Goal: Information Seeking & Learning: Learn about a topic

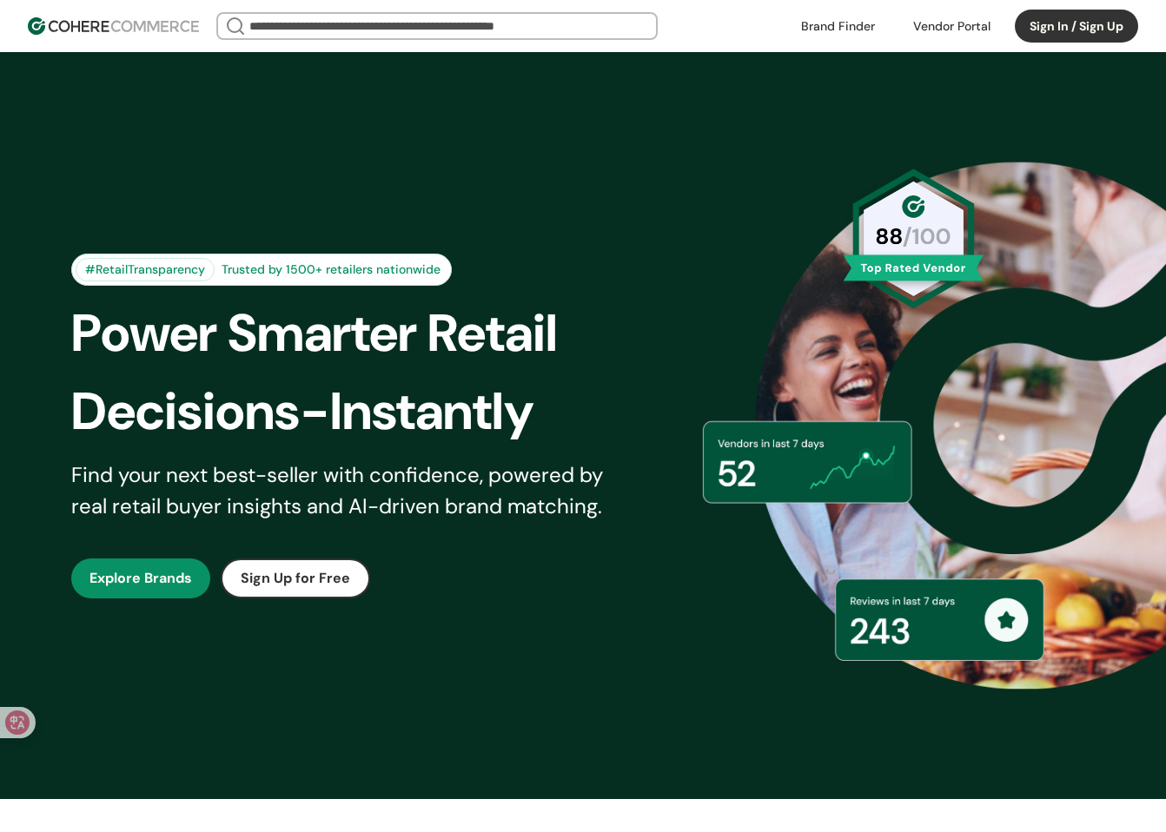
click at [334, 248] on div "#RetailTransparency Trusted by 1500+ retailers nationwide Power Smarter Retail …" at bounding box center [583, 426] width 1110 height 660
click at [1054, 36] on button "Sign In / Sign Up" at bounding box center [1076, 26] width 123 height 33
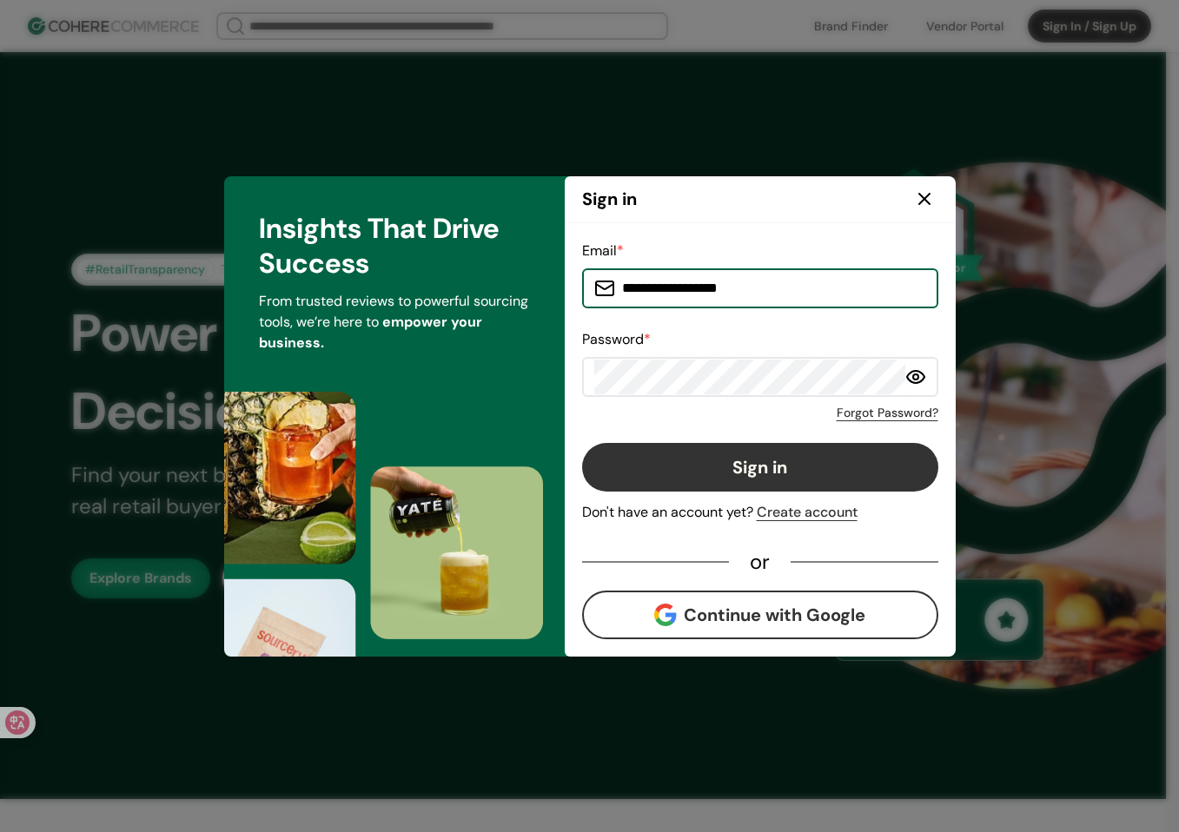
type input "**********"
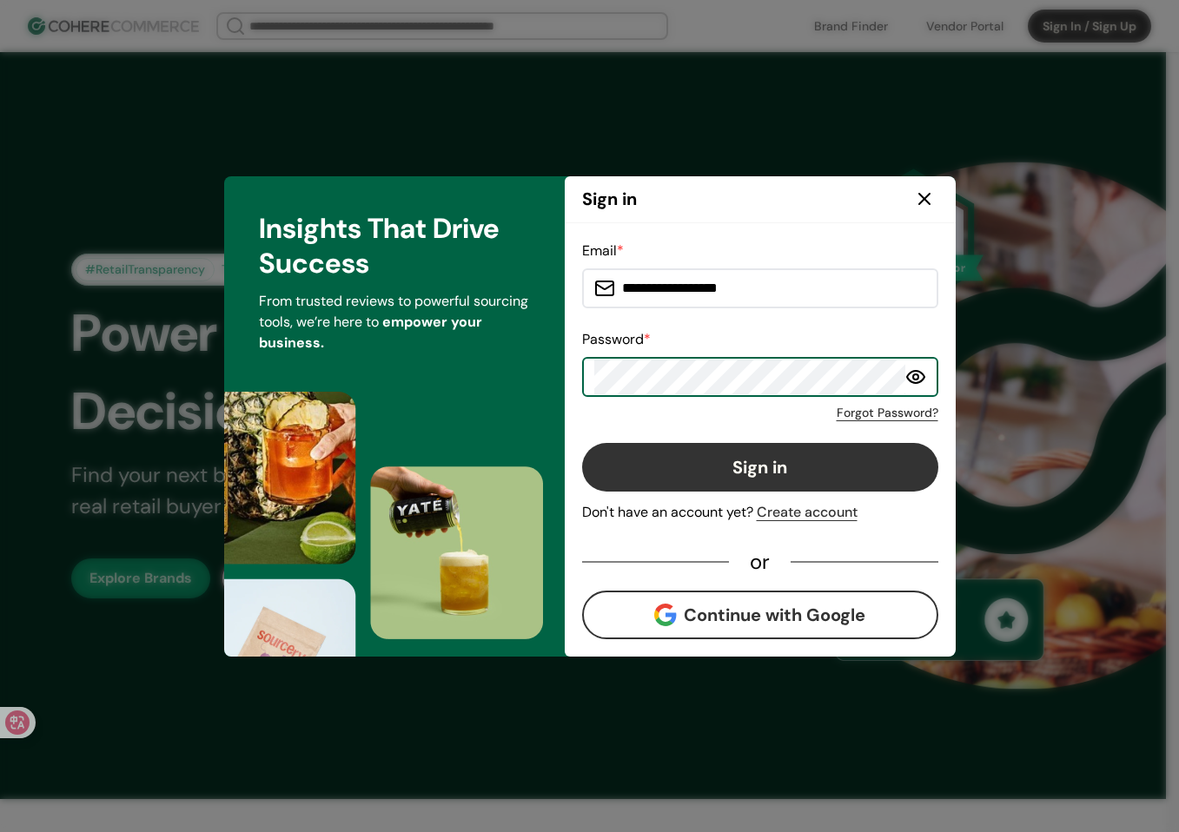
click at [764, 460] on button "Sign in" at bounding box center [760, 467] width 356 height 49
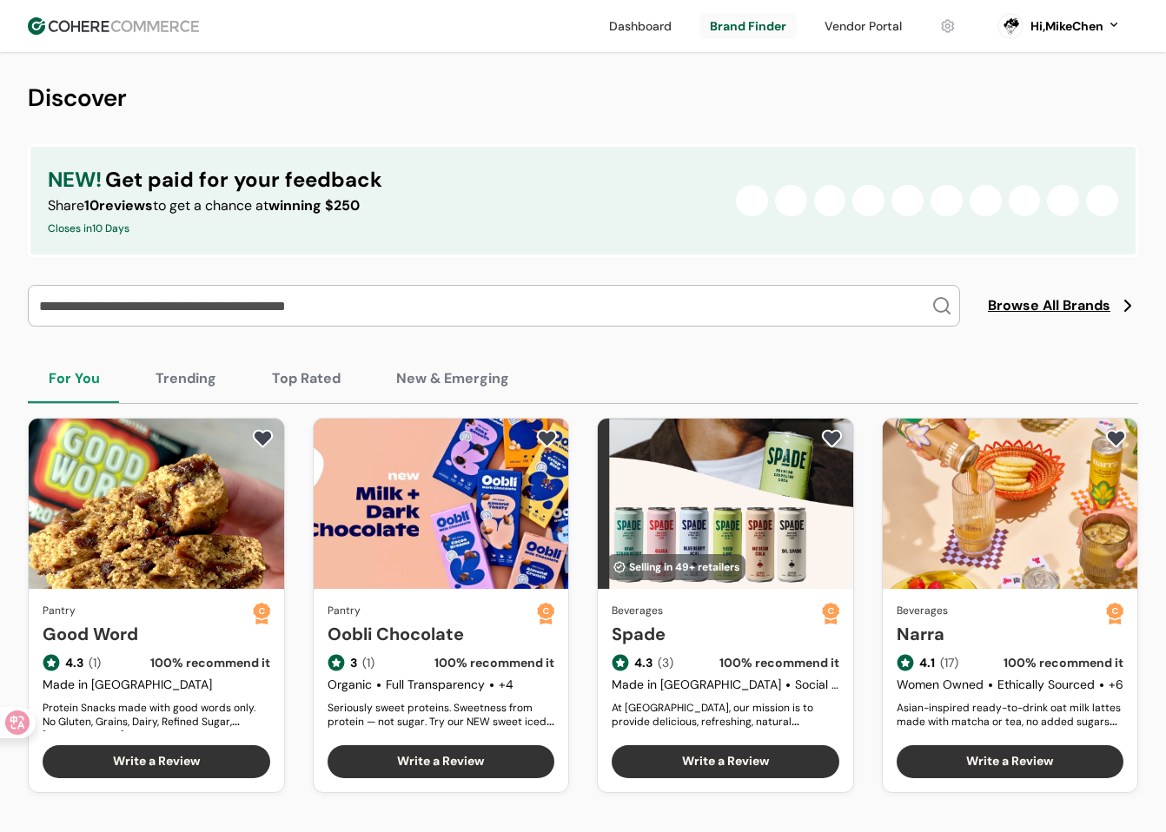
click at [853, 37] on link at bounding box center [863, 26] width 98 height 26
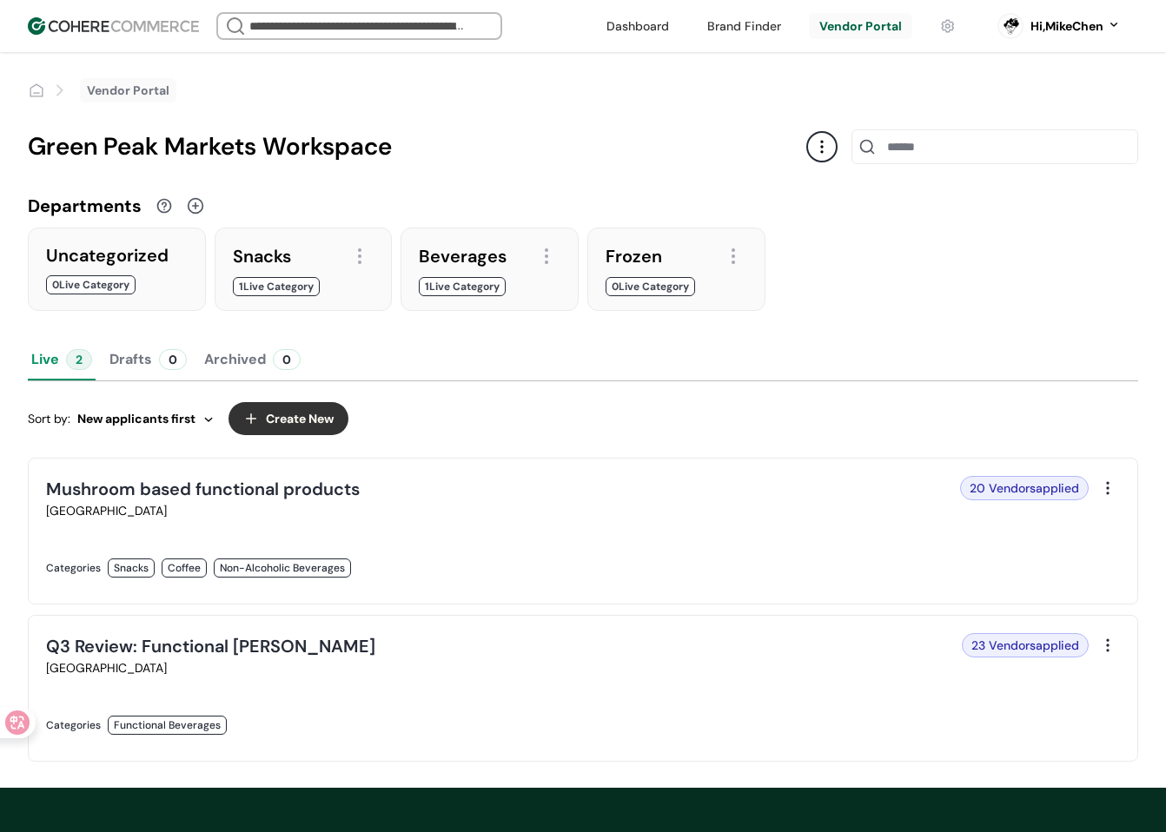
click at [573, 586] on link at bounding box center [309, 586] width 526 height 0
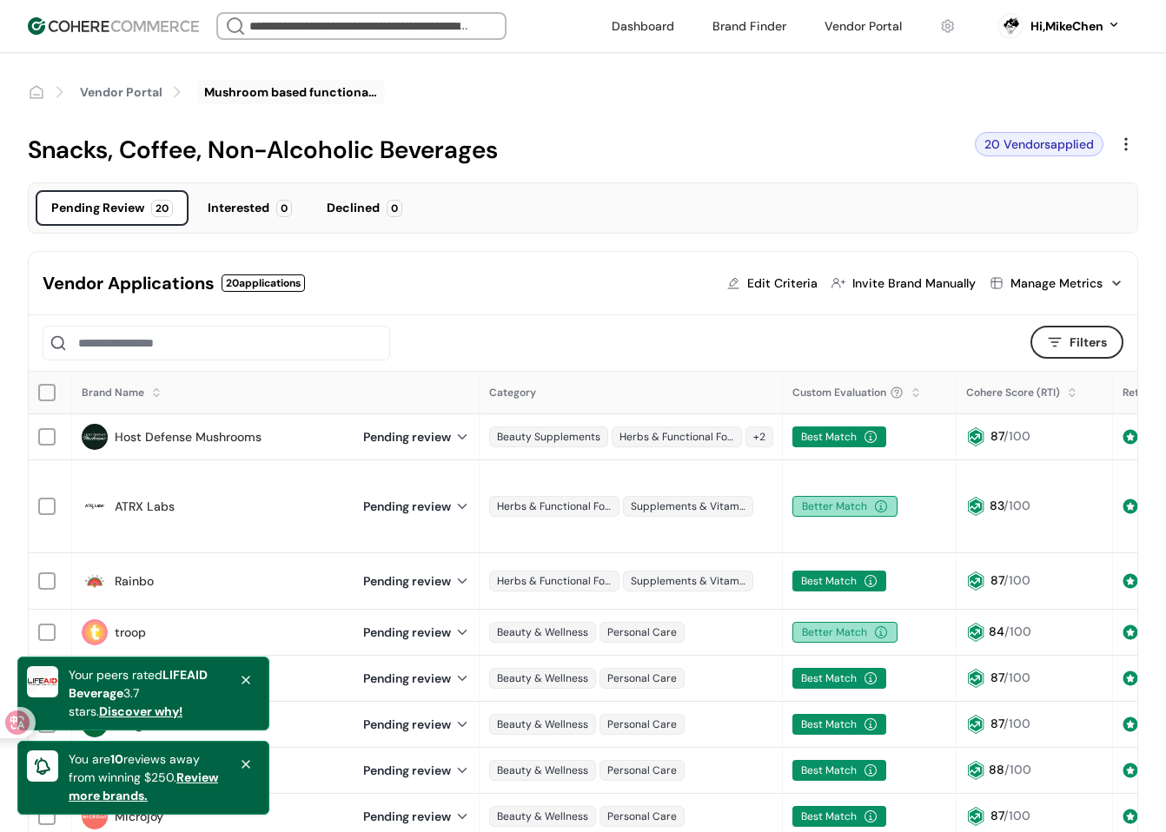
click at [916, 394] on div at bounding box center [915, 399] width 10 height 10
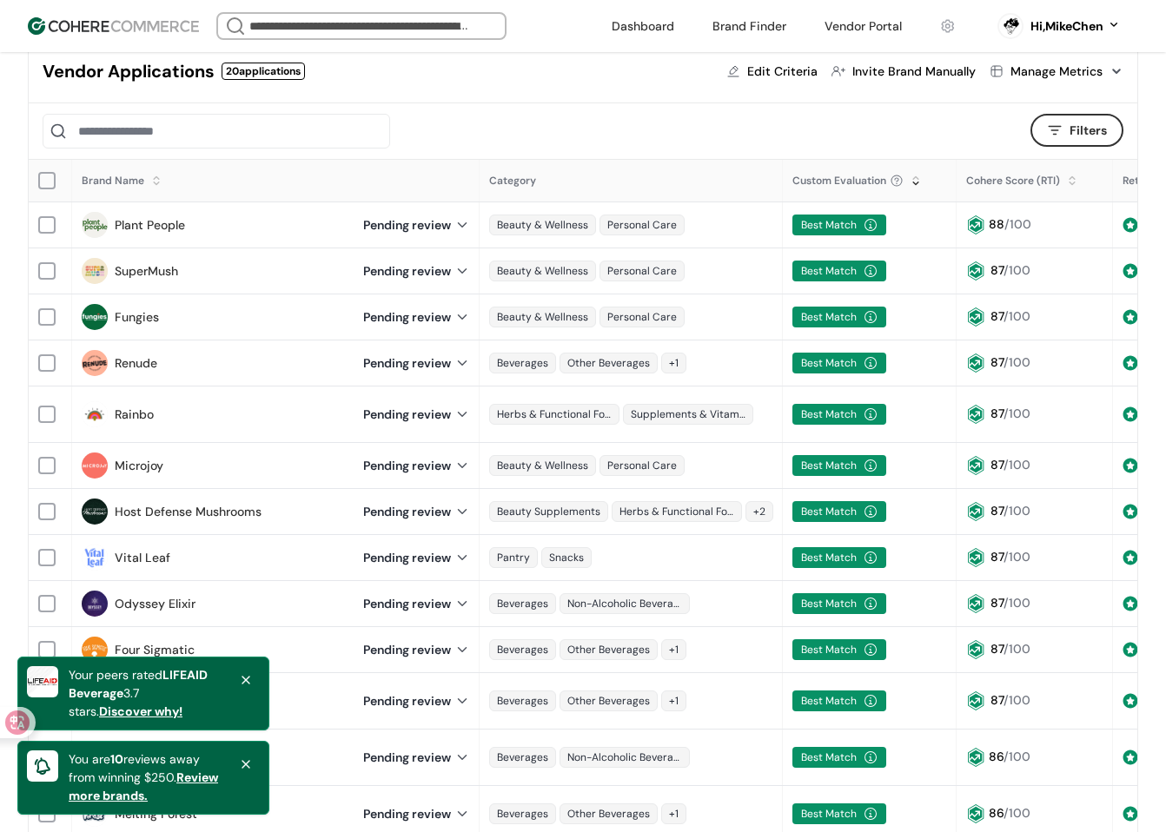
scroll to position [87, 0]
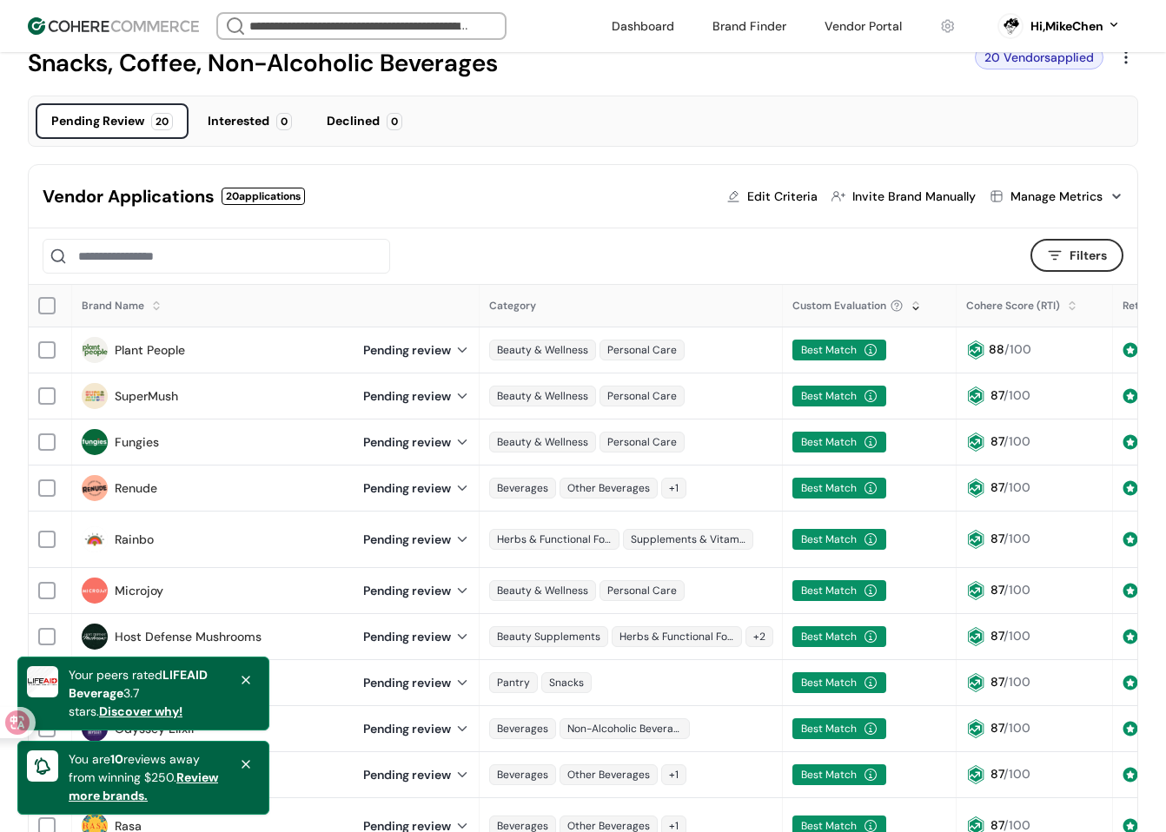
click at [363, 222] on div "Vendor Applications 20 applications Edit Criteria Invite Brand Manually Manage …" at bounding box center [583, 196] width 1109 height 63
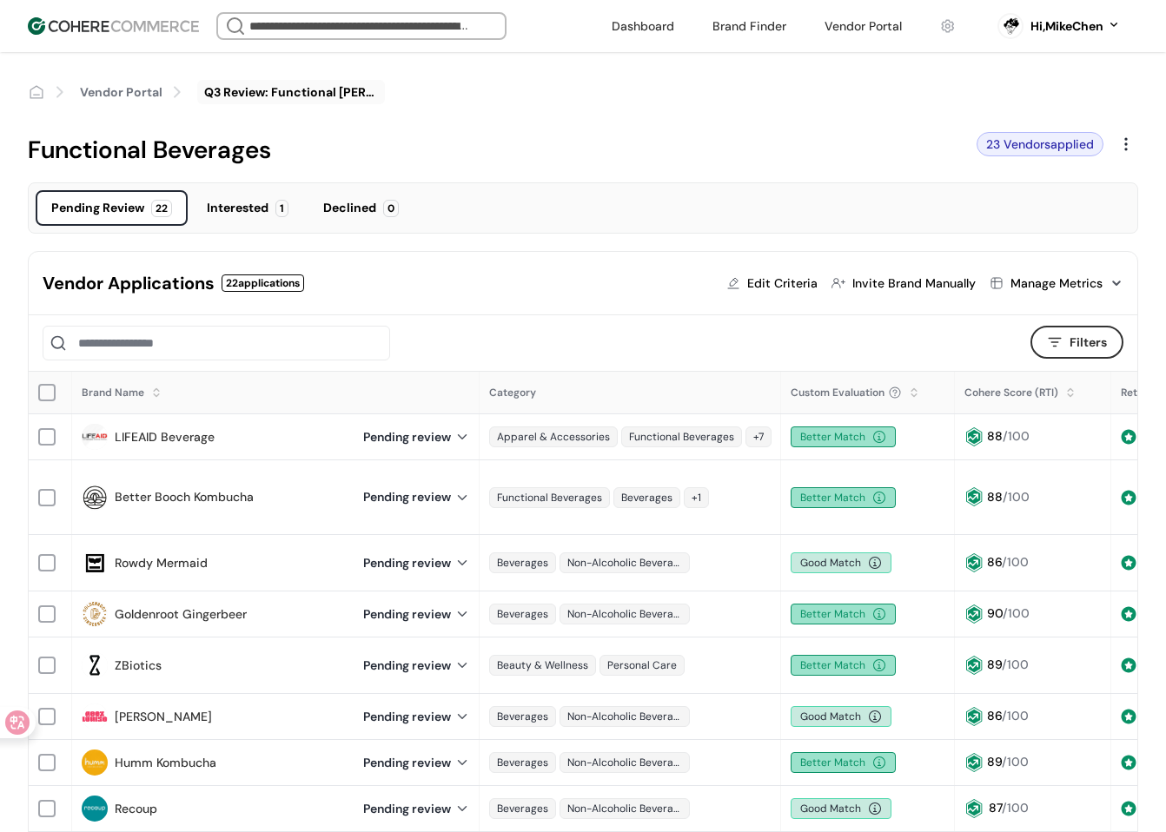
click at [910, 399] on div at bounding box center [914, 399] width 10 height 10
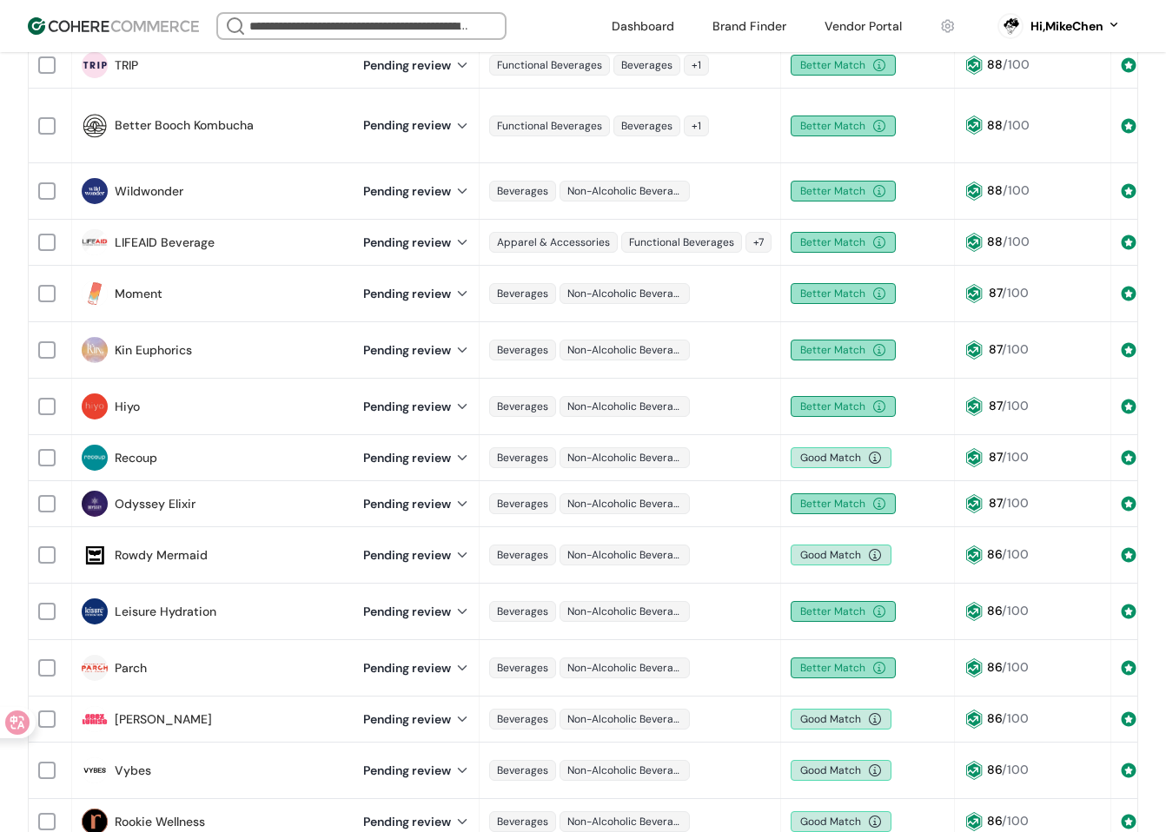
scroll to position [521, 0]
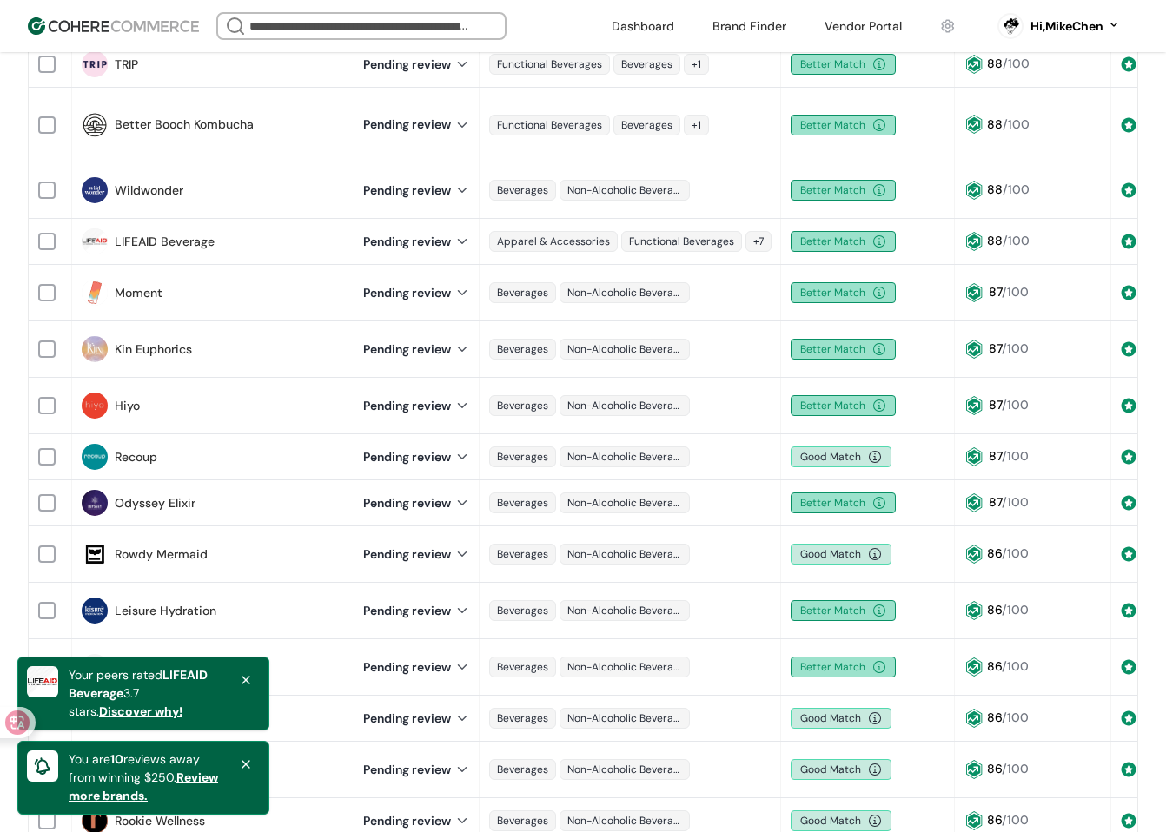
click at [634, 330] on div "Beverages Non-Alcoholic Beverages" at bounding box center [630, 349] width 300 height 38
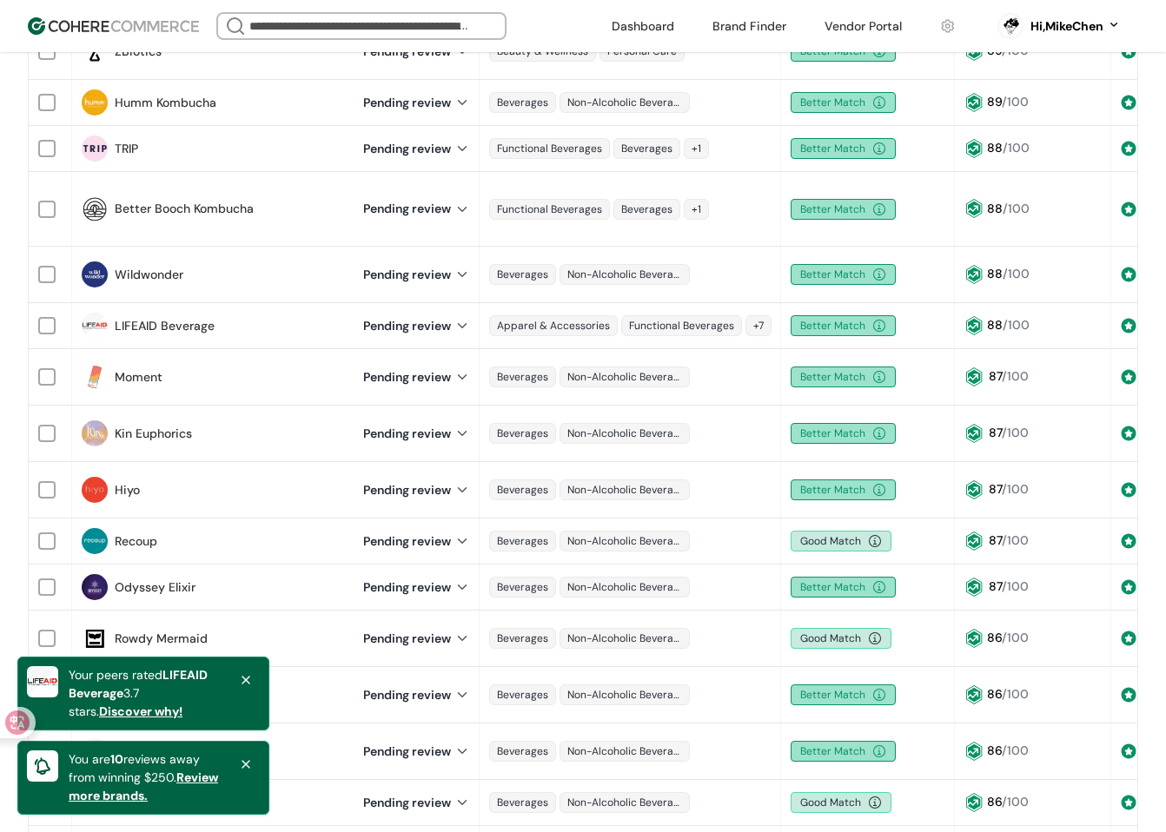
scroll to position [434, 0]
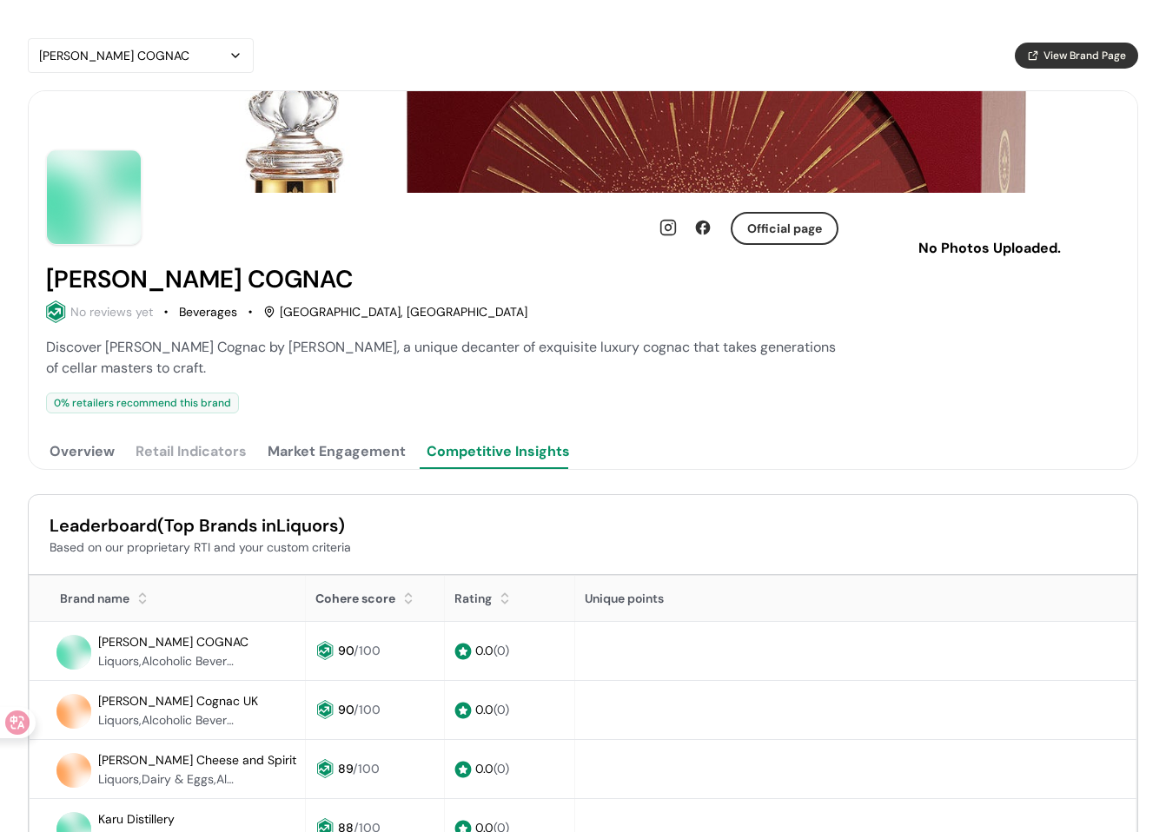
scroll to position [174, 0]
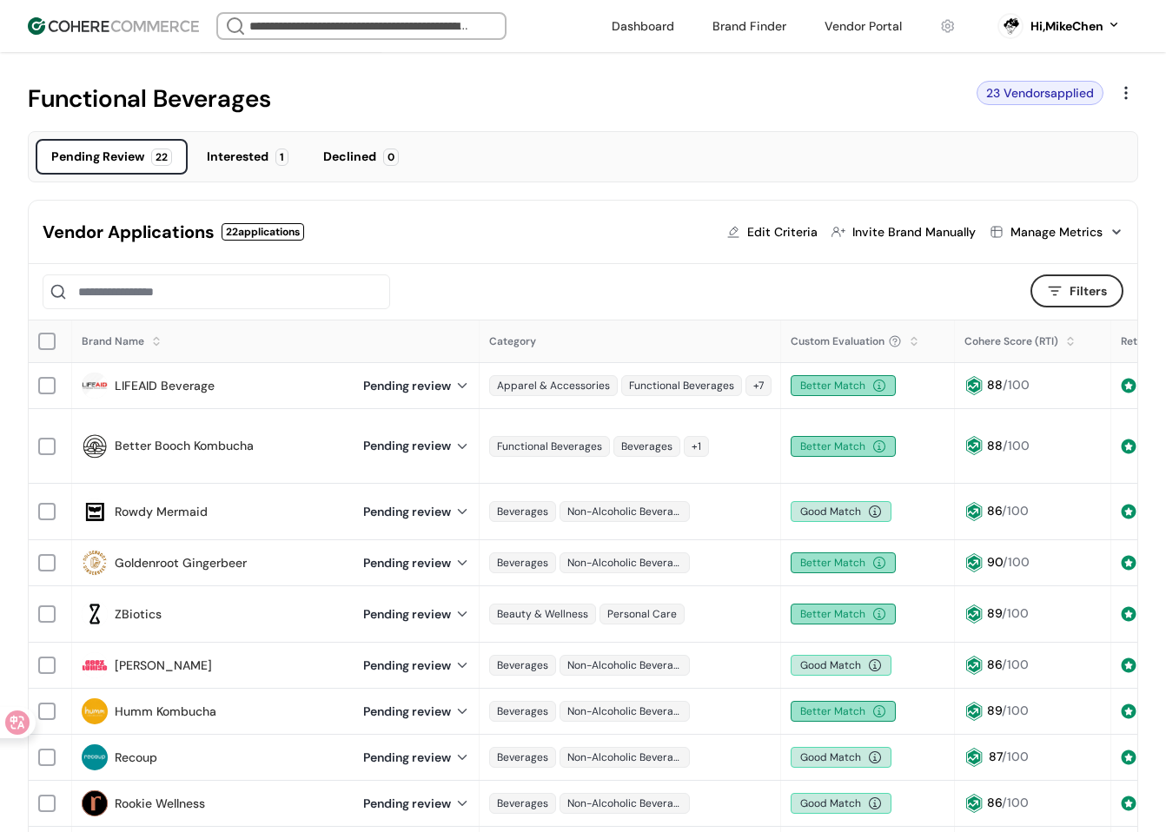
scroll to position [36, 0]
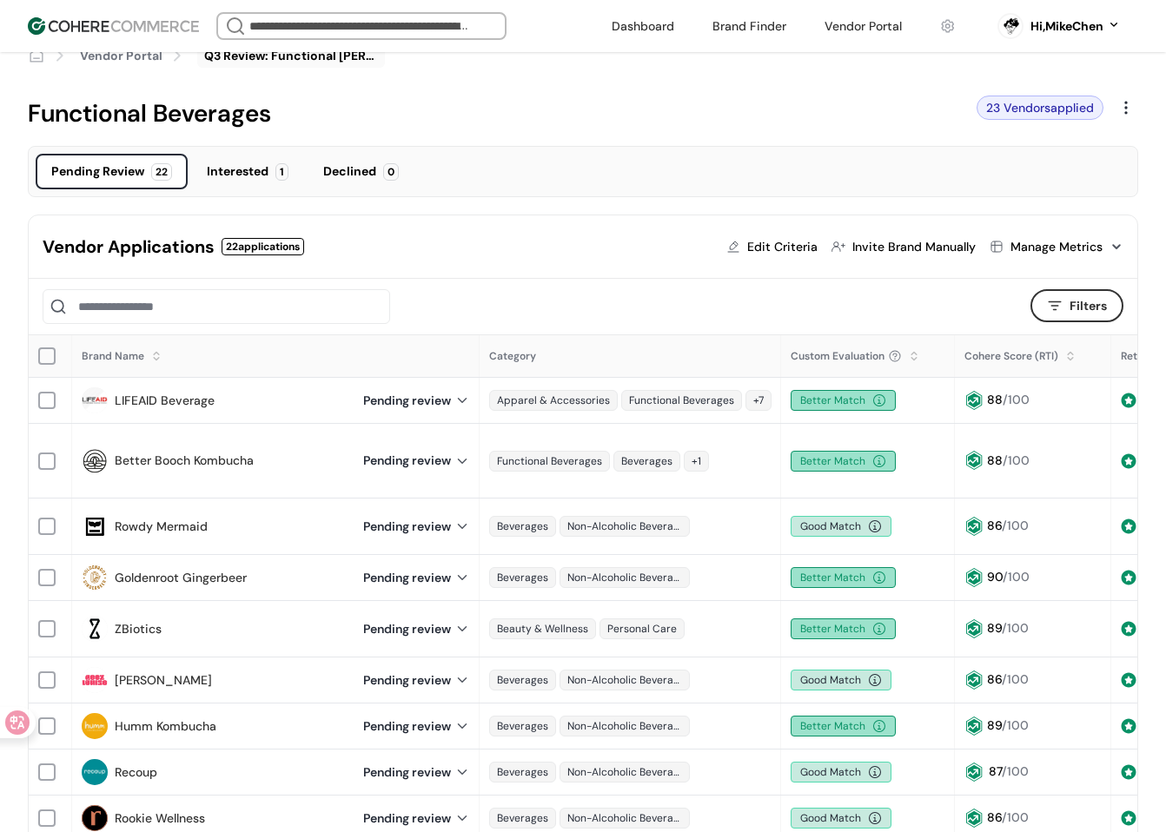
click at [913, 358] on div at bounding box center [914, 362] width 10 height 10
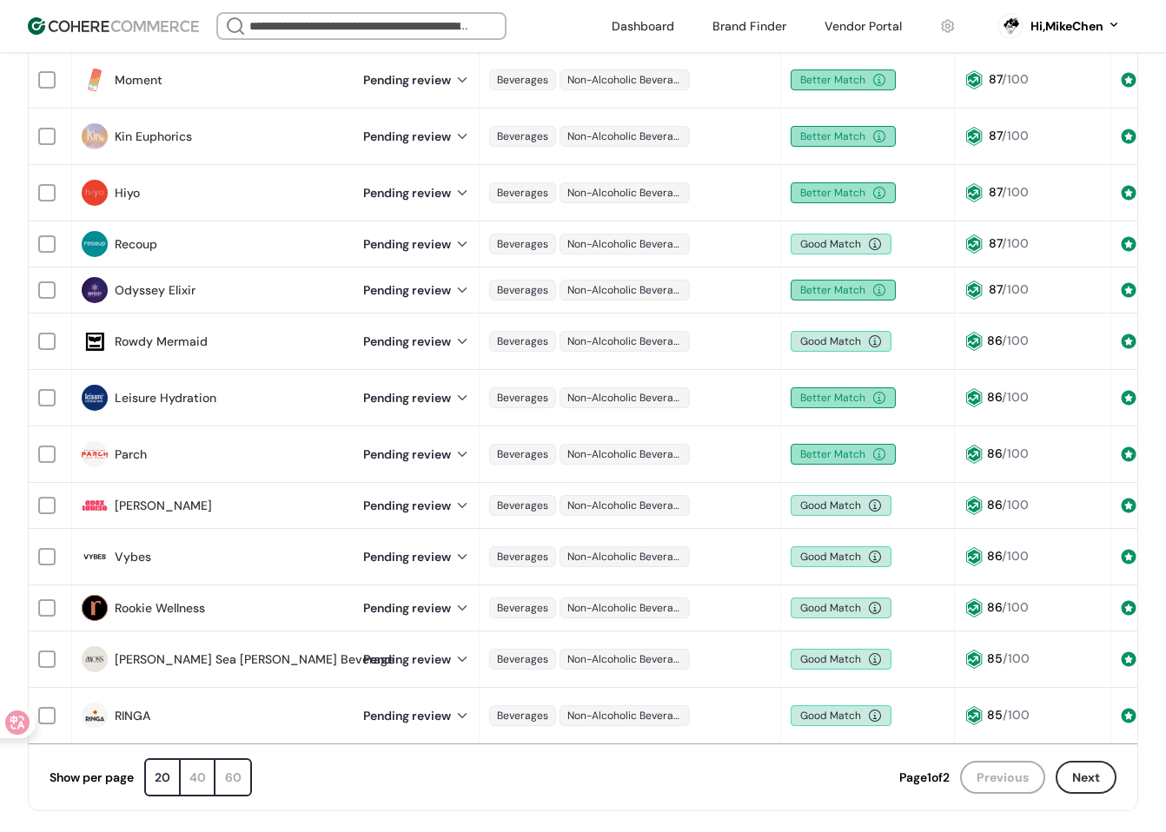
scroll to position [732, 0]
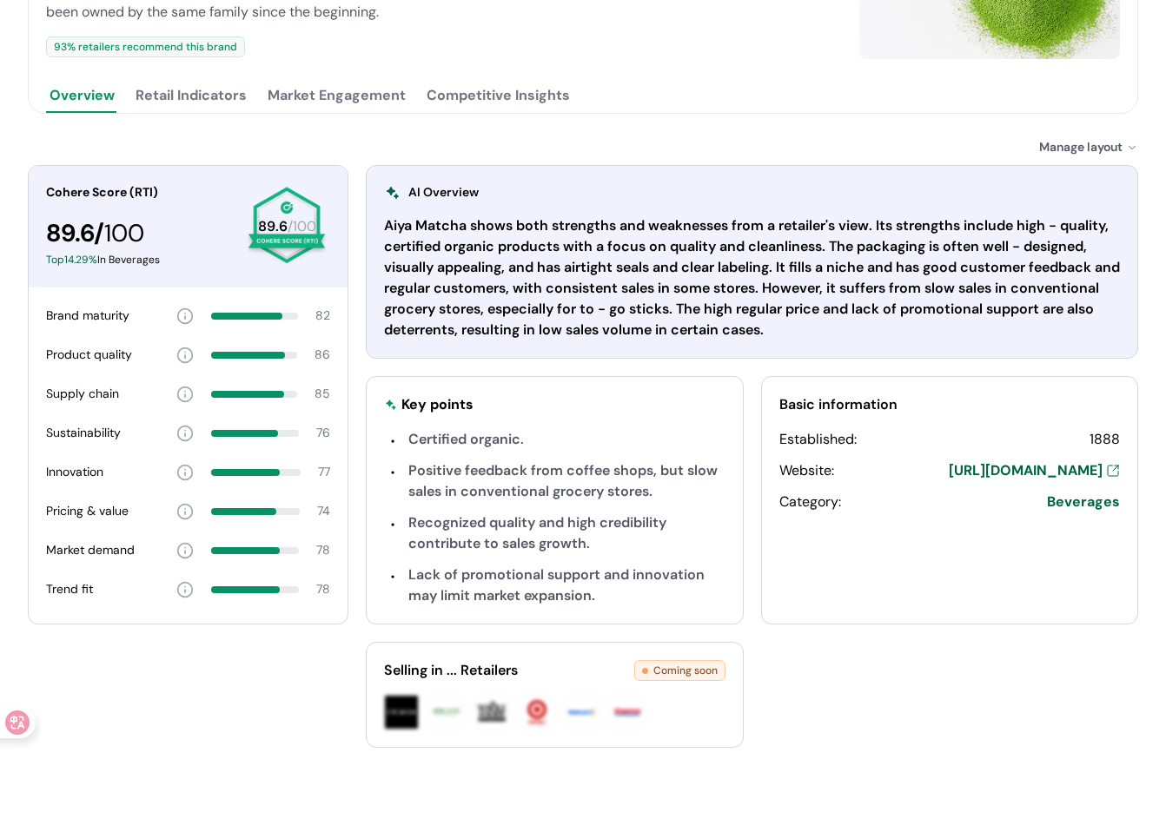
scroll to position [359, 0]
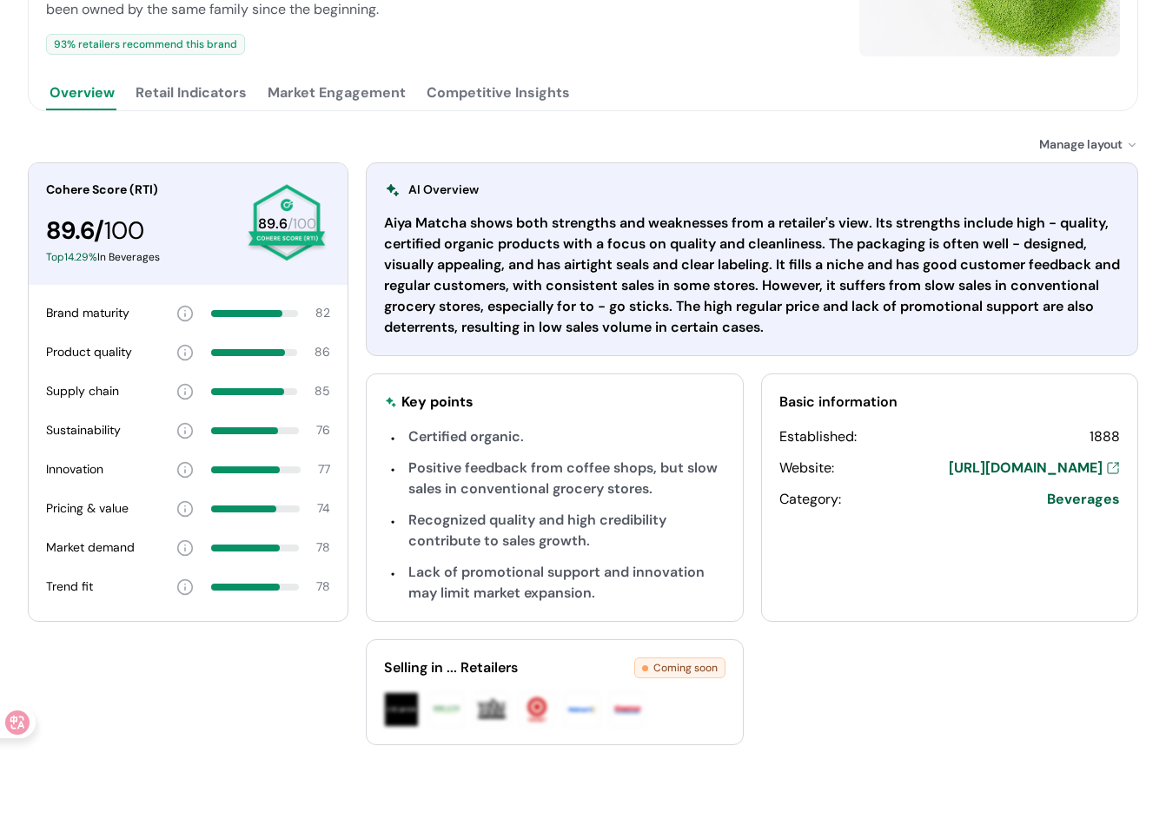
click at [202, 95] on button "Retail Indicators" at bounding box center [191, 93] width 118 height 35
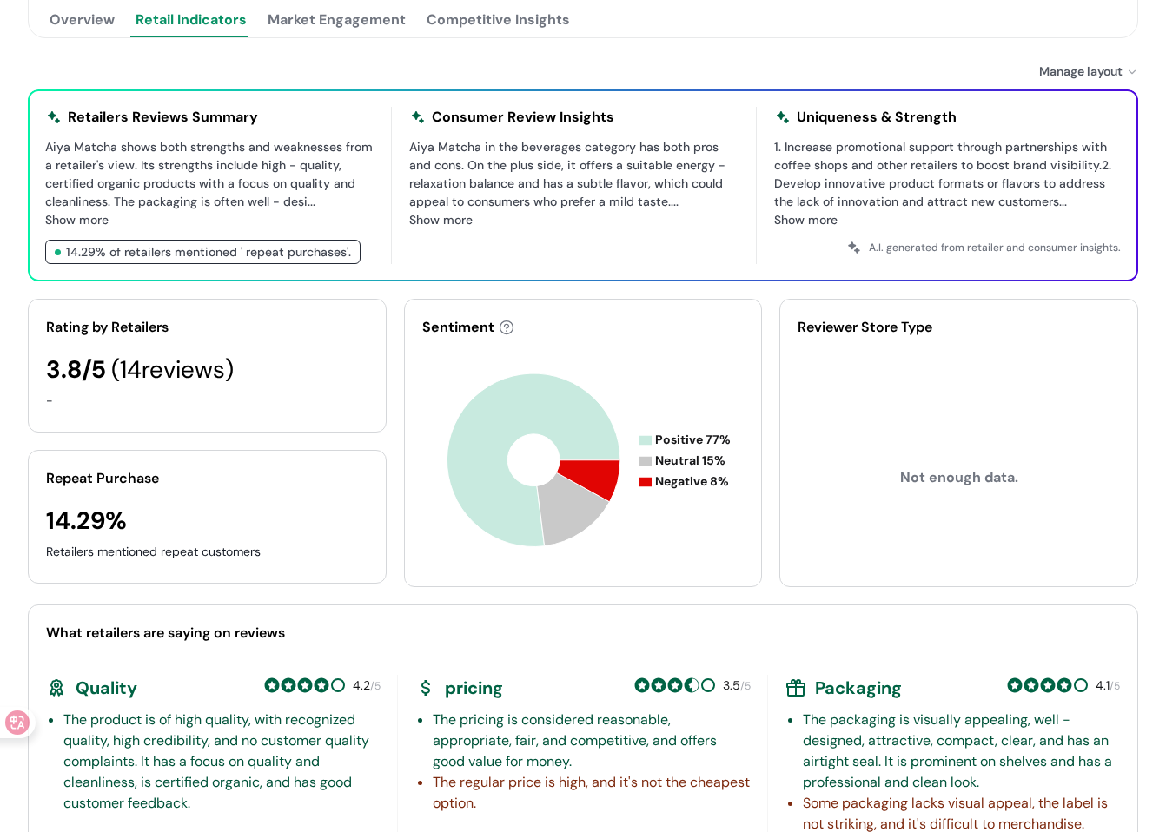
click at [307, 28] on button "Market Engagement" at bounding box center [336, 20] width 145 height 35
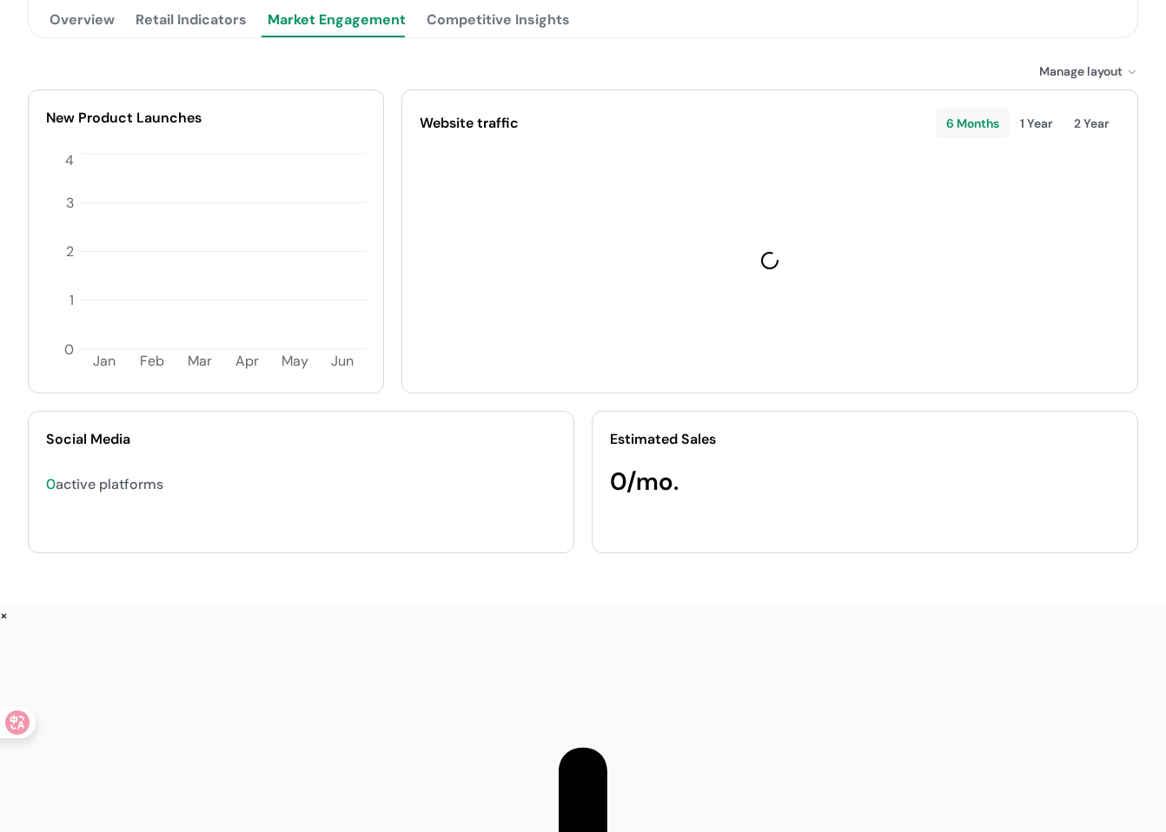
scroll to position [205, 0]
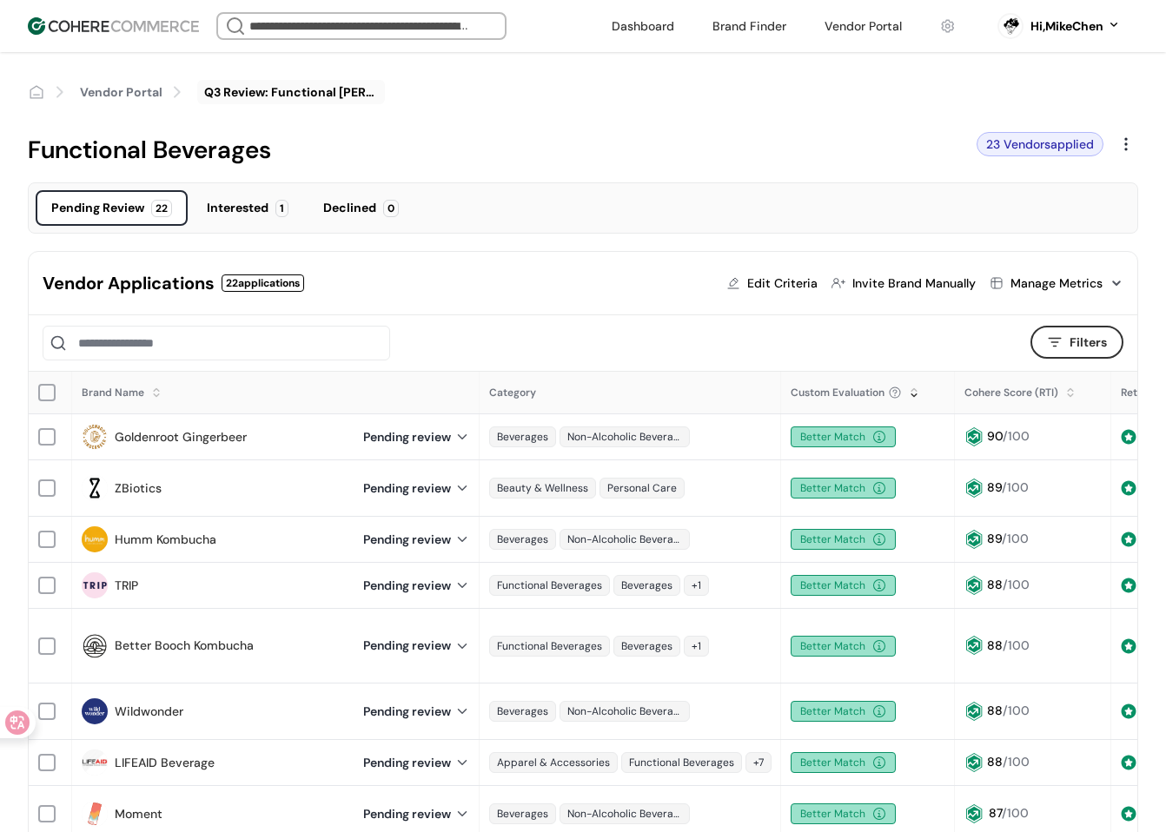
scroll to position [732, 0]
